Goal: Navigation & Orientation: Understand site structure

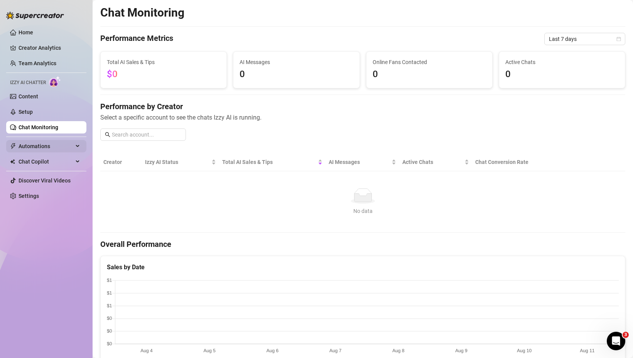
click at [79, 146] on div "Automations" at bounding box center [46, 146] width 80 height 12
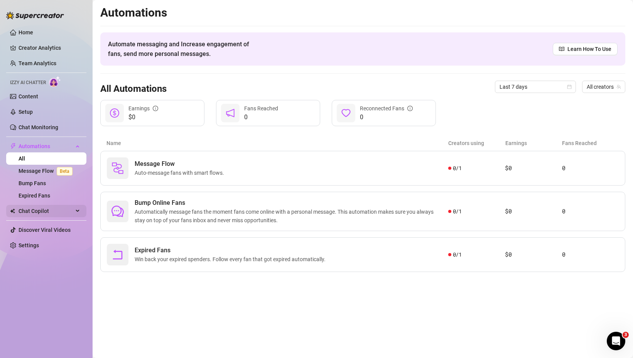
click at [80, 210] on div "Chat Copilot" at bounding box center [46, 211] width 80 height 12
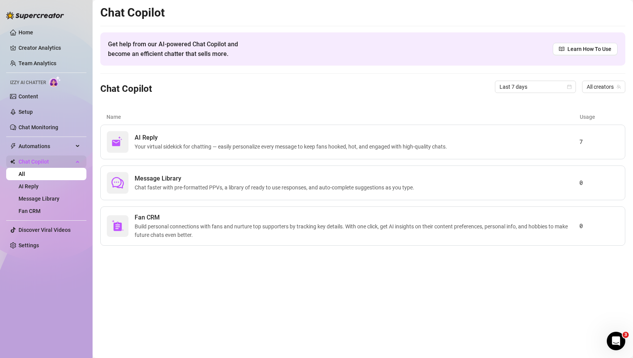
click at [80, 163] on div "Chat Copilot" at bounding box center [46, 162] width 80 height 12
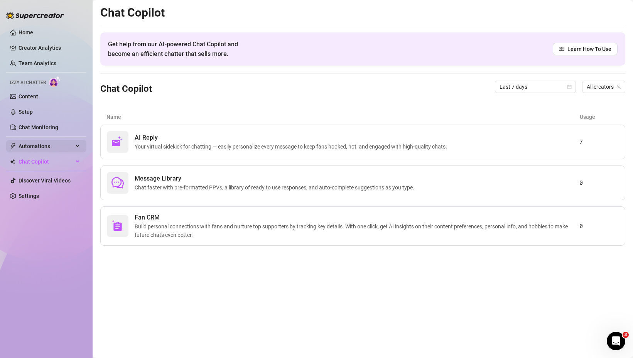
click at [81, 144] on div "Automations" at bounding box center [46, 146] width 80 height 12
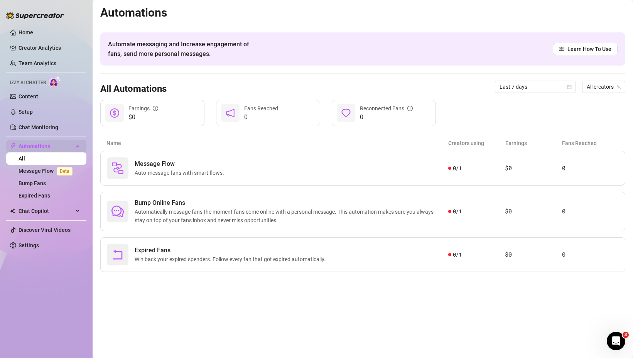
click at [81, 144] on div "Automations" at bounding box center [46, 146] width 80 height 12
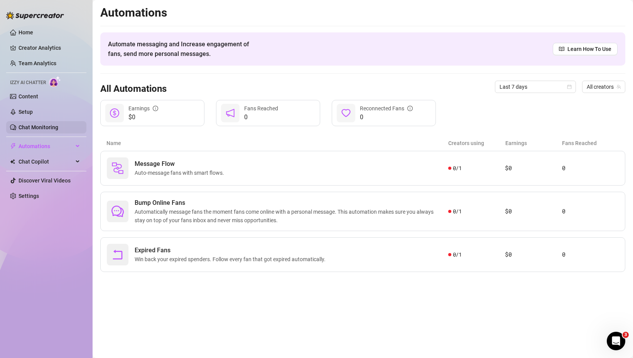
click at [58, 126] on link "Chat Monitoring" at bounding box center [39, 127] width 40 height 6
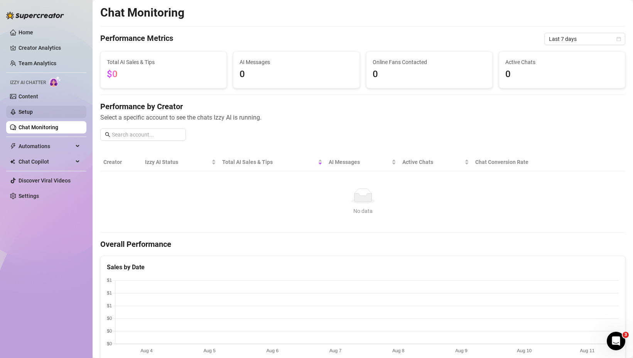
click at [33, 111] on link "Setup" at bounding box center [26, 112] width 14 height 6
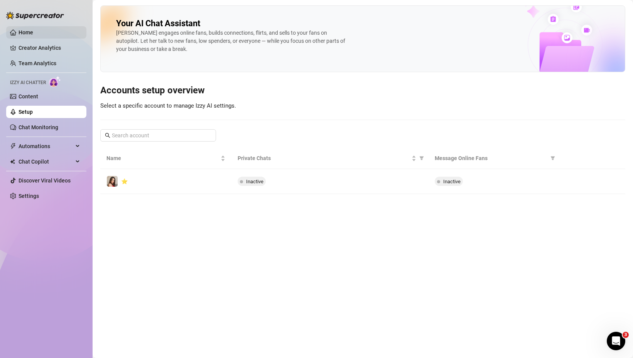
click at [29, 34] on link "Home" at bounding box center [26, 32] width 15 height 6
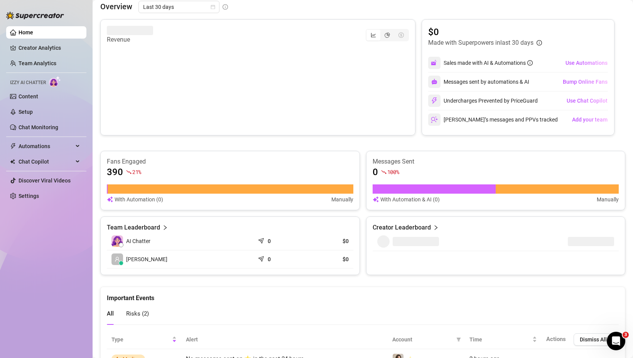
scroll to position [360, 0]
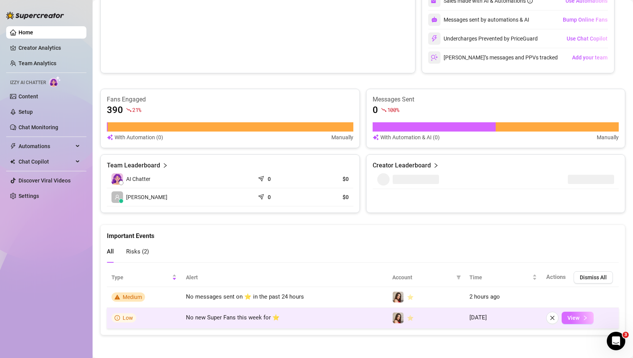
click at [577, 316] on span "View" at bounding box center [574, 318] width 12 height 6
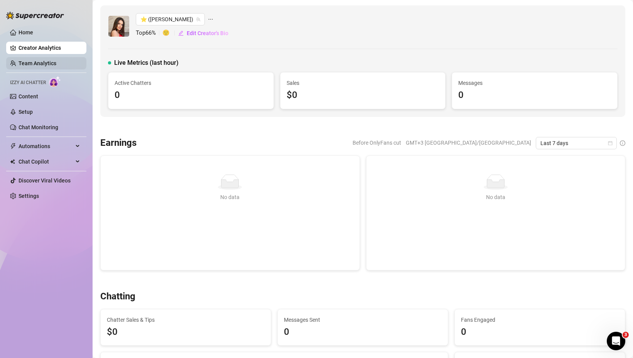
click at [56, 66] on link "Team Analytics" at bounding box center [38, 63] width 38 height 6
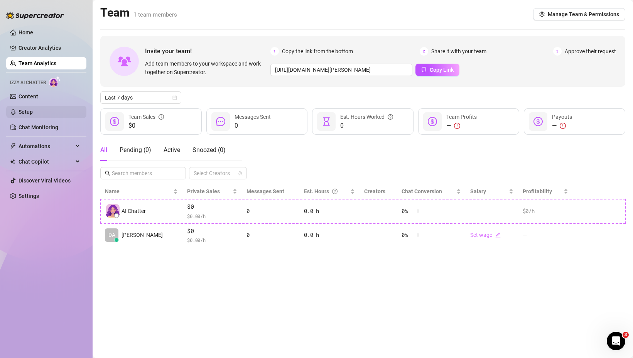
click at [33, 112] on link "Setup" at bounding box center [26, 112] width 14 height 6
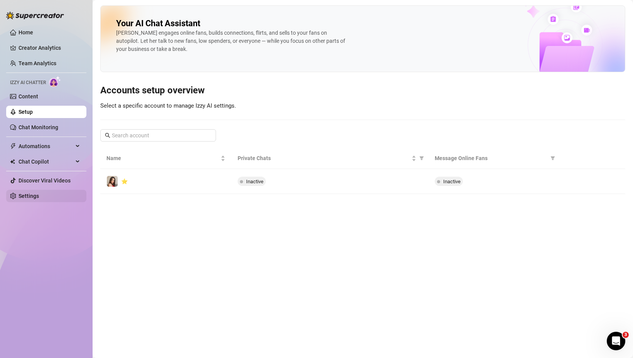
click at [39, 197] on link "Settings" at bounding box center [29, 196] width 20 height 6
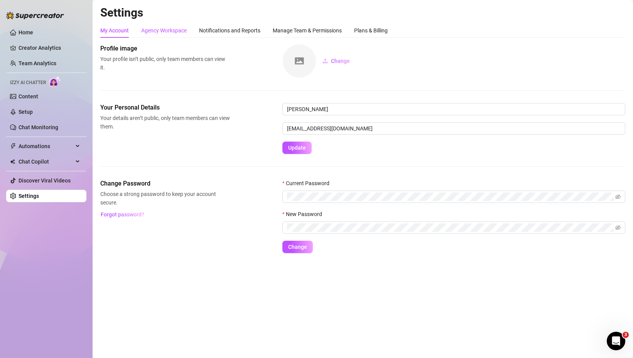
click at [175, 30] on div "Agency Workspace" at bounding box center [164, 30] width 46 height 8
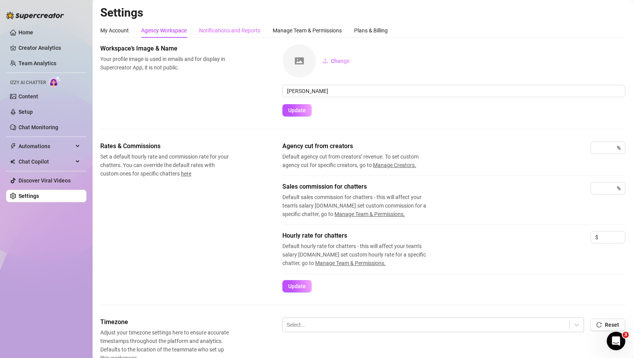
click at [230, 24] on div "Notifications and Reports" at bounding box center [229, 30] width 61 height 15
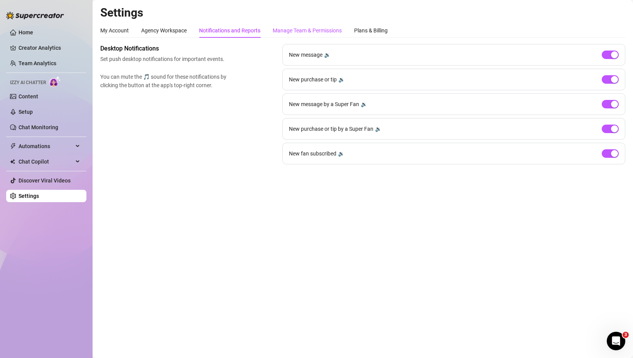
click at [296, 28] on div "Manage Team & Permissions" at bounding box center [307, 30] width 69 height 8
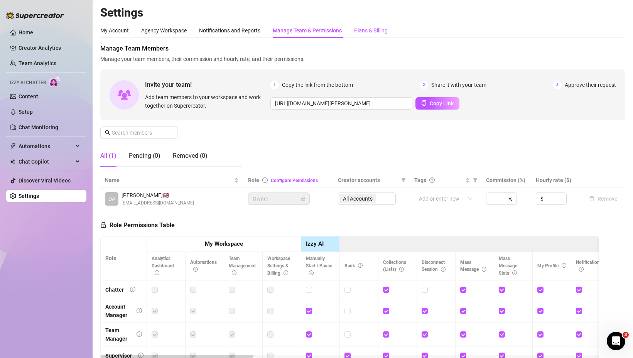
click at [369, 30] on div "Plans & Billing" at bounding box center [371, 30] width 34 height 8
